Goal: Find contact information: Find contact information

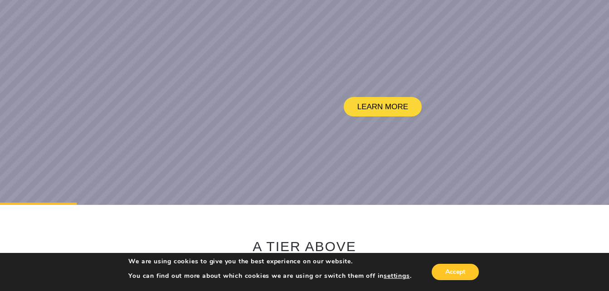
scroll to position [272, 0]
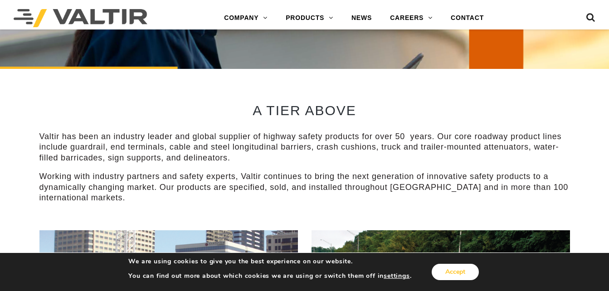
click at [453, 277] on button "Accept" at bounding box center [455, 272] width 47 height 16
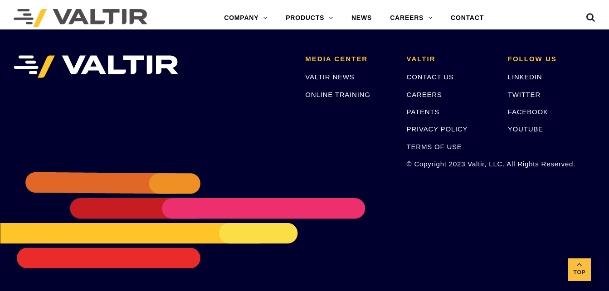
scroll to position [1857, 0]
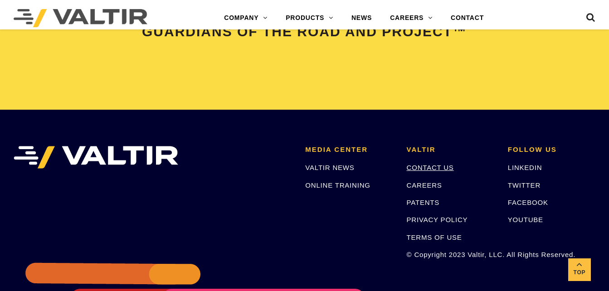
click at [432, 164] on link "CONTACT US" at bounding box center [430, 168] width 47 height 8
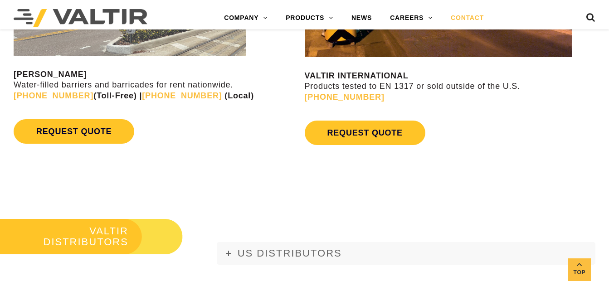
scroll to position [998, 0]
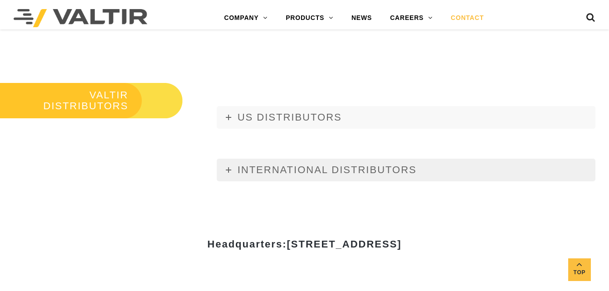
click at [224, 168] on link "INTERNATIONAL DISTRIBUTORS" at bounding box center [406, 170] width 379 height 23
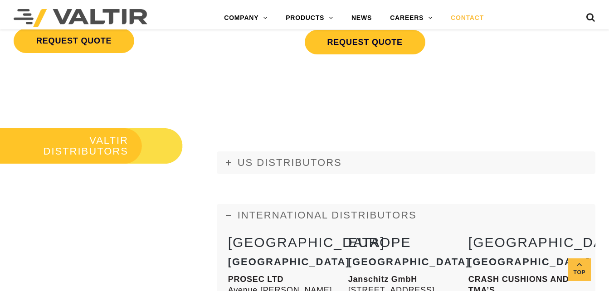
scroll to position [862, 0]
